Goal: Navigation & Orientation: Find specific page/section

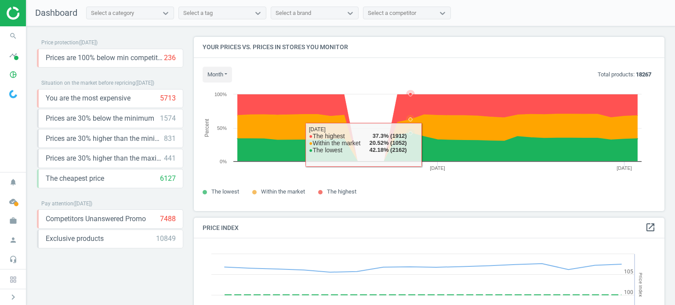
scroll to position [216, 477]
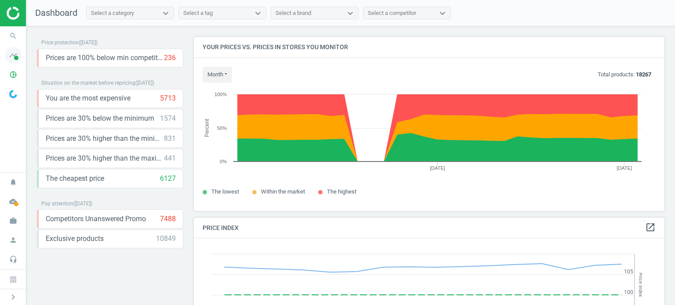
click at [22, 62] on span "timeline" at bounding box center [13, 55] width 26 height 19
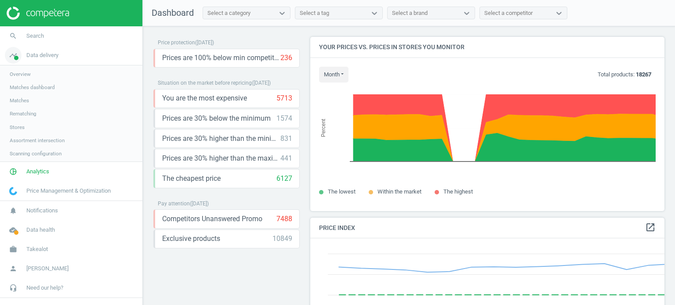
scroll to position [4, 4]
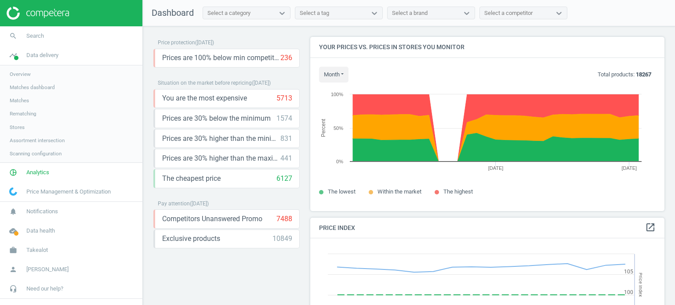
click at [21, 128] on span "Stores" at bounding box center [17, 127] width 15 height 7
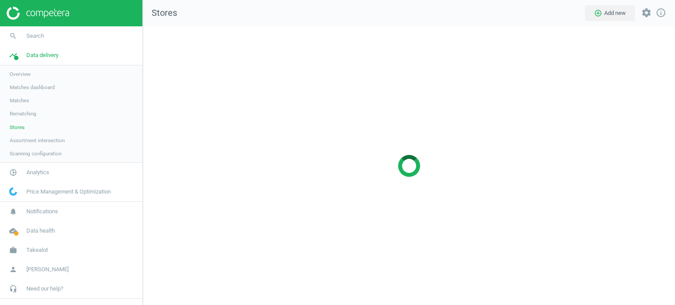
scroll to position [293, 545]
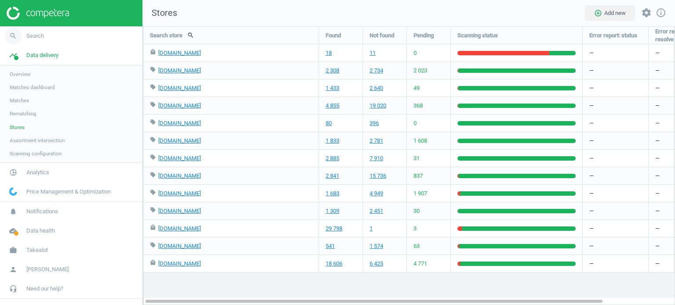
click at [36, 32] on span "Search" at bounding box center [35, 36] width 18 height 8
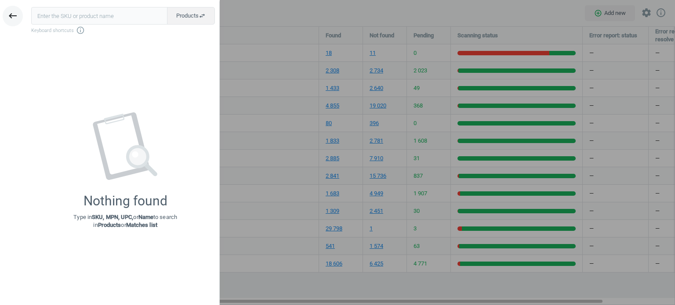
click at [12, 17] on icon "keyboard_backspace" at bounding box center [12, 16] width 11 height 11
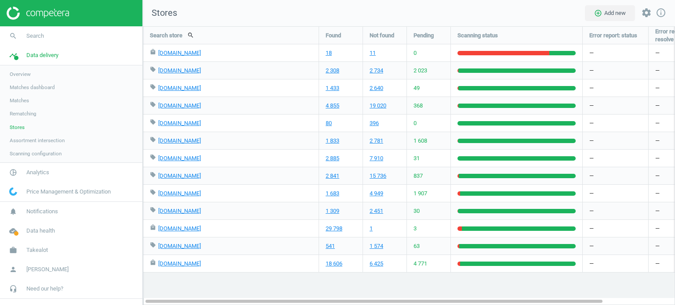
click at [25, 77] on span "Overview" at bounding box center [20, 74] width 21 height 7
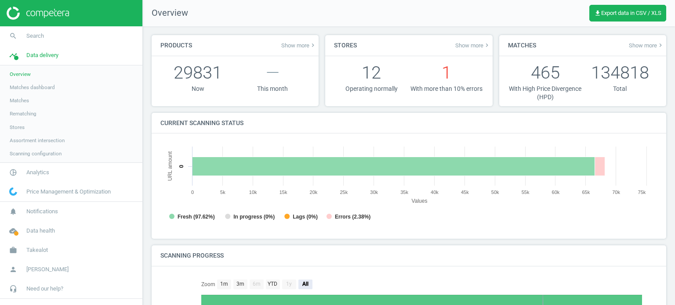
click at [44, 87] on span "Matches dashboard" at bounding box center [32, 87] width 45 height 7
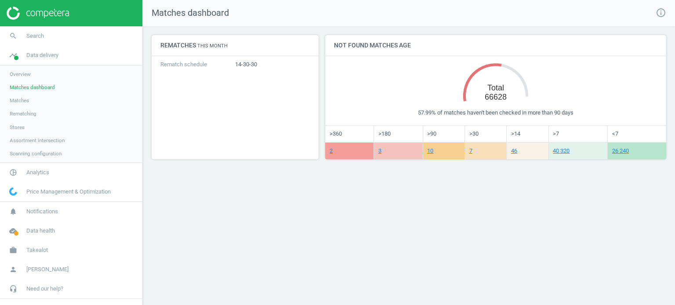
click at [18, 100] on span "Matches" at bounding box center [19, 100] width 19 height 7
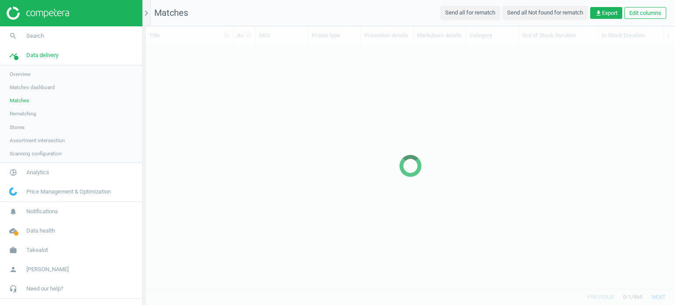
scroll to position [232, 523]
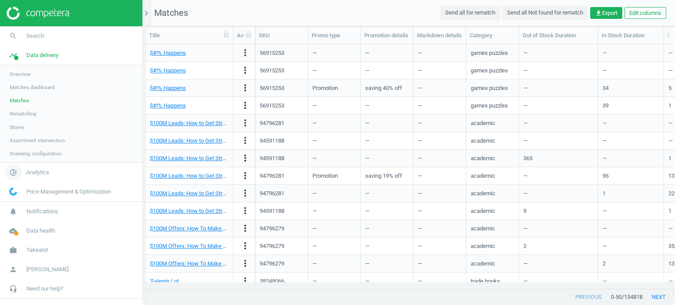
click at [31, 170] on span "Analytics" at bounding box center [37, 173] width 23 height 8
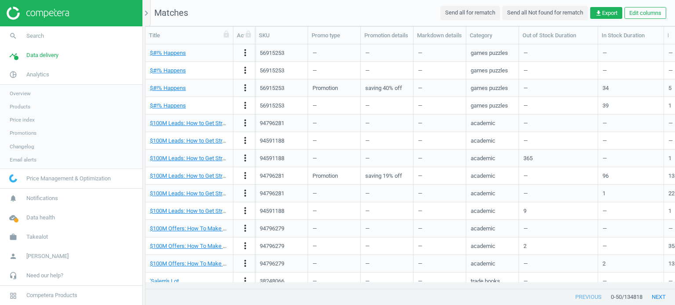
click at [17, 92] on span "Overview" at bounding box center [20, 93] width 21 height 7
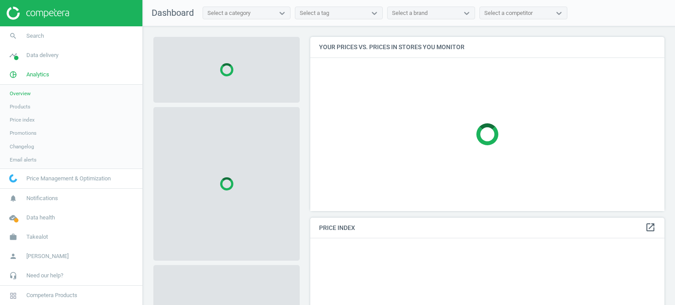
scroll to position [216, 361]
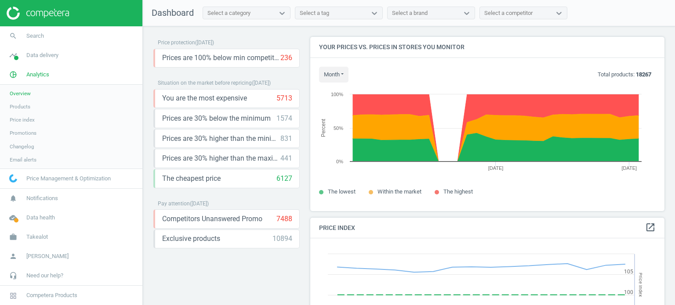
click at [21, 105] on span "Products" at bounding box center [20, 106] width 21 height 7
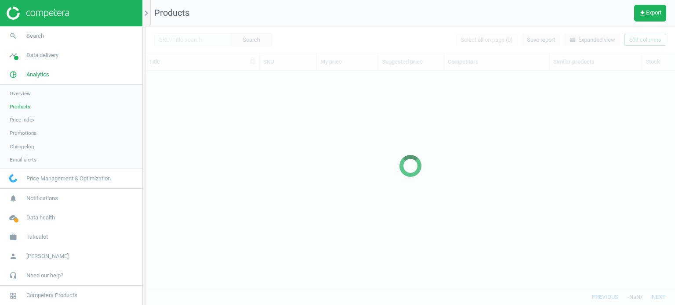
scroll to position [205, 523]
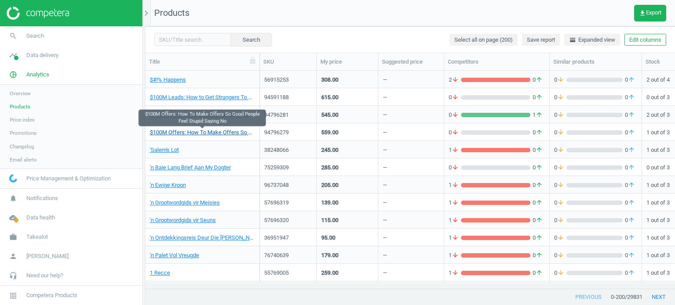
click at [191, 133] on link "$100M Offers: How To Make Offers So Good People Feel Stupid Saying No" at bounding box center [202, 133] width 105 height 8
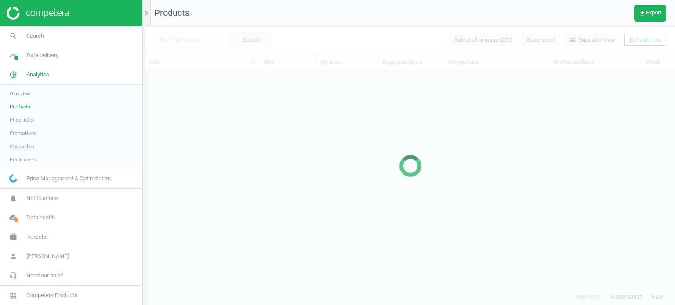
scroll to position [7, 7]
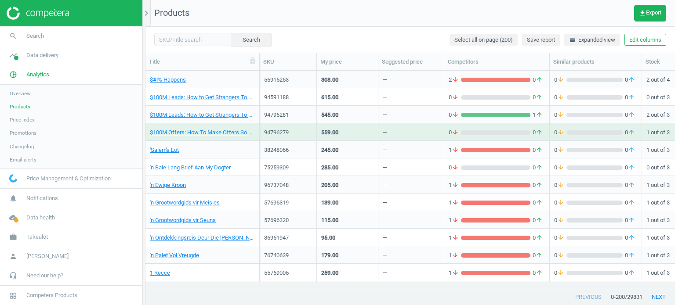
click at [27, 95] on span "Overview" at bounding box center [20, 93] width 21 height 7
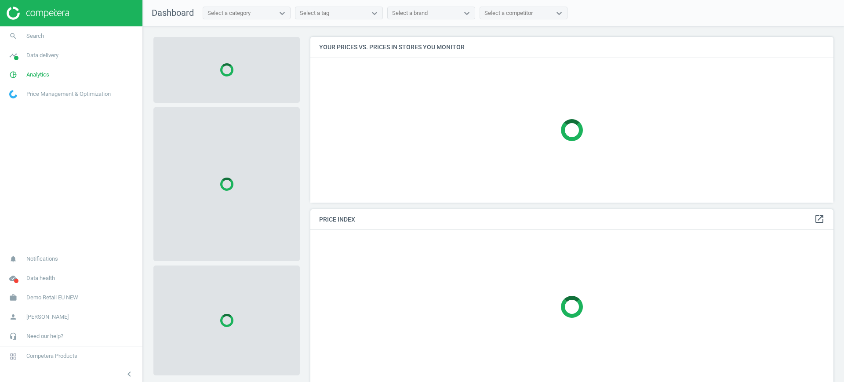
scroll to position [182, 532]
click at [51, 294] on span "Demo Retail EU NEW" at bounding box center [52, 298] width 52 height 8
click at [38, 270] on span "Switch campaign" at bounding box center [29, 271] width 39 height 7
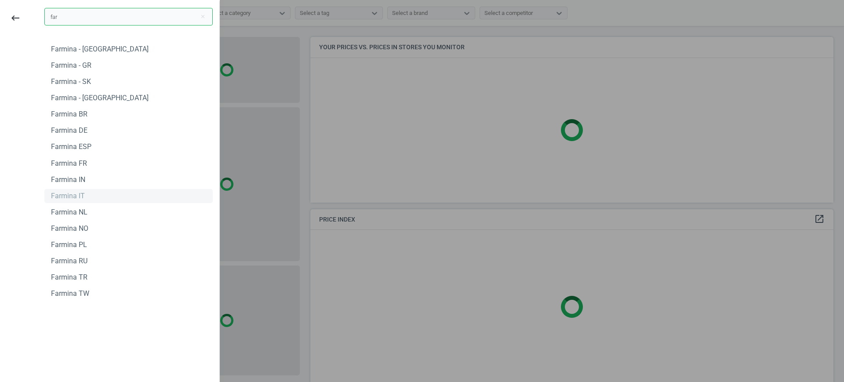
type input "far"
click at [75, 196] on div "Farmina IT" at bounding box center [68, 196] width 34 height 10
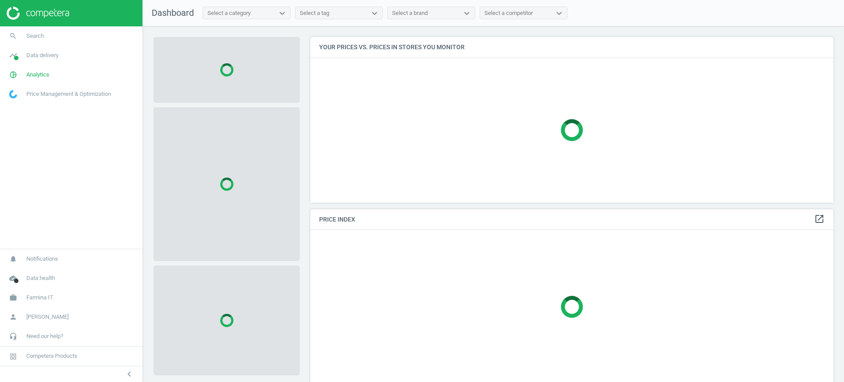
scroll to position [182, 532]
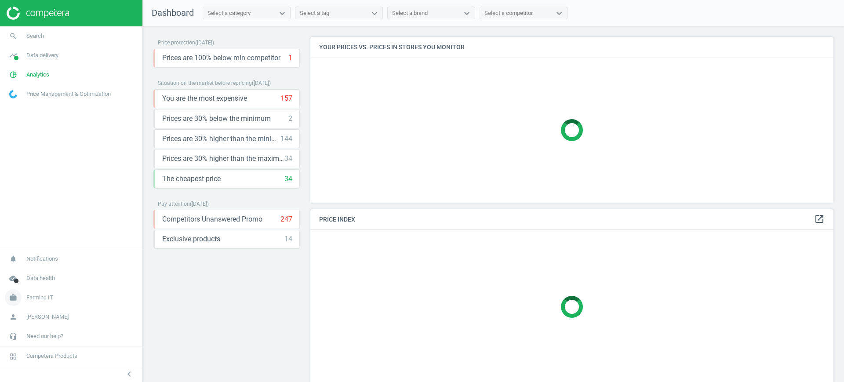
click at [45, 302] on link "work Farmina IT" at bounding box center [71, 297] width 142 height 19
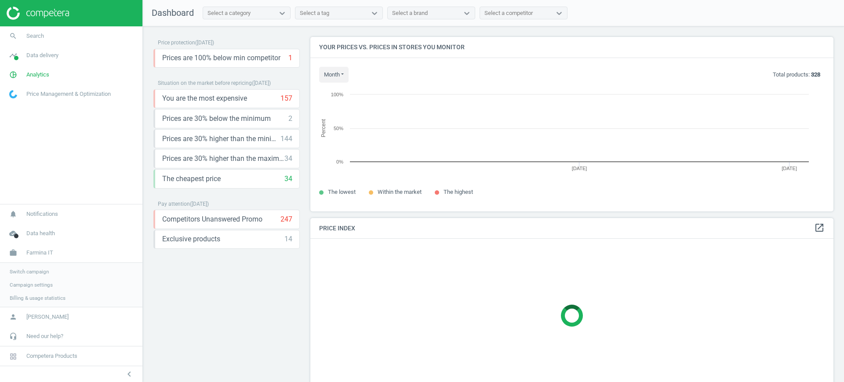
click at [31, 287] on span "Campaign settings" at bounding box center [31, 284] width 43 height 7
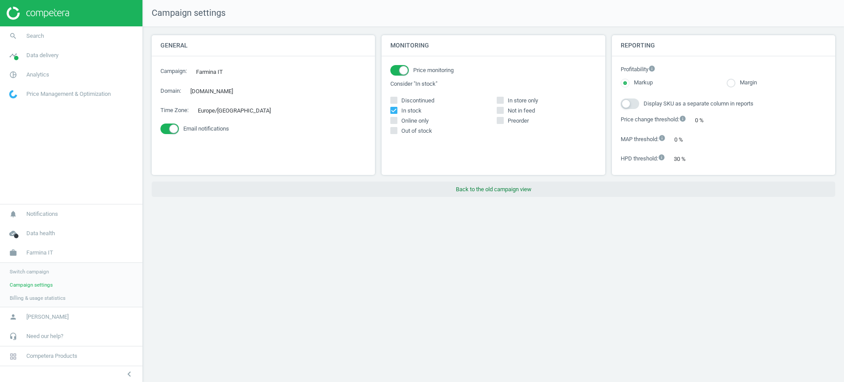
click at [490, 189] on button "Back to the old campaign view" at bounding box center [493, 190] width 683 height 16
